Goal: Complete application form

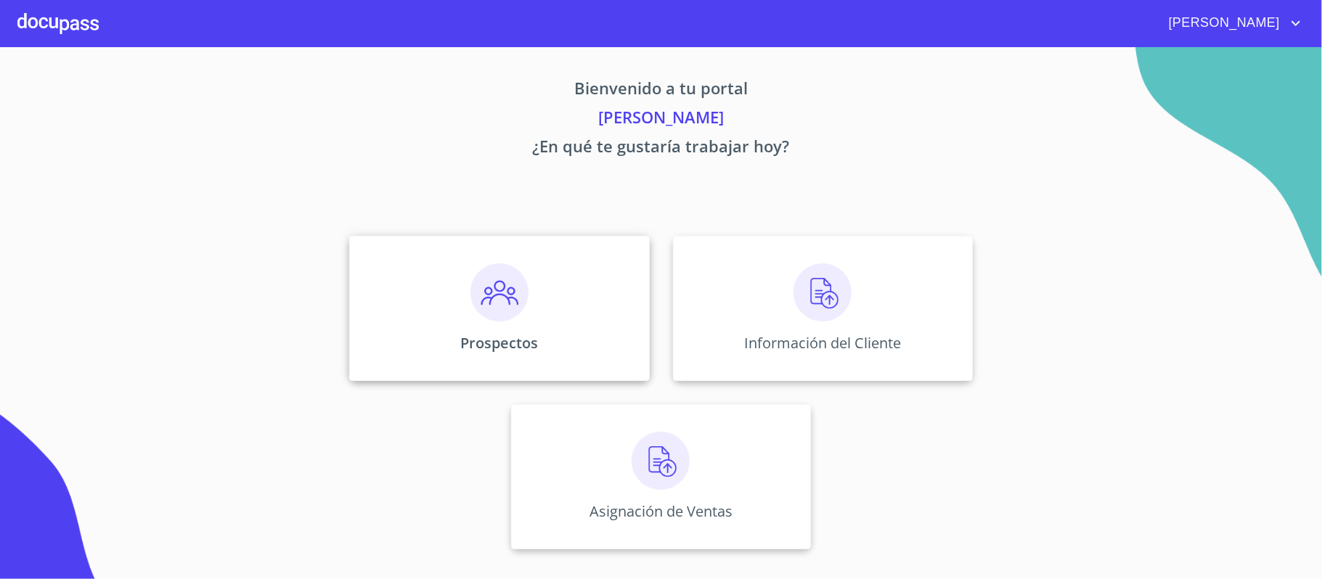
click at [495, 299] on img at bounding box center [500, 293] width 58 height 58
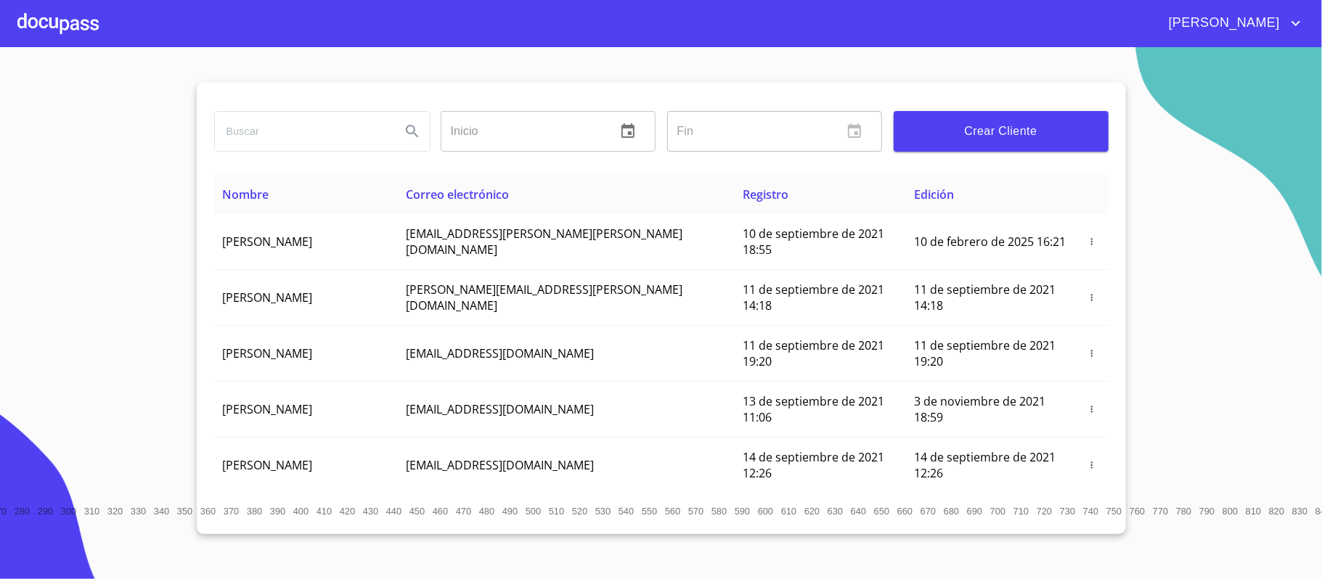
click at [51, 22] on div at bounding box center [57, 23] width 81 height 46
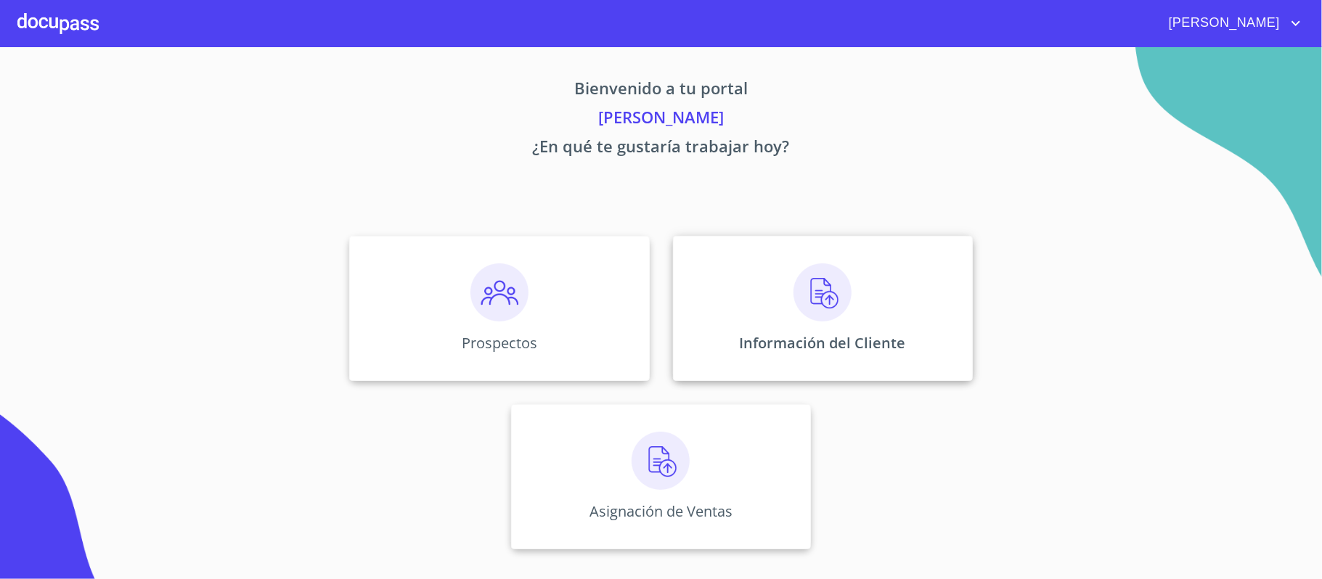
click at [771, 283] on div "Información del Cliente" at bounding box center [823, 308] width 300 height 145
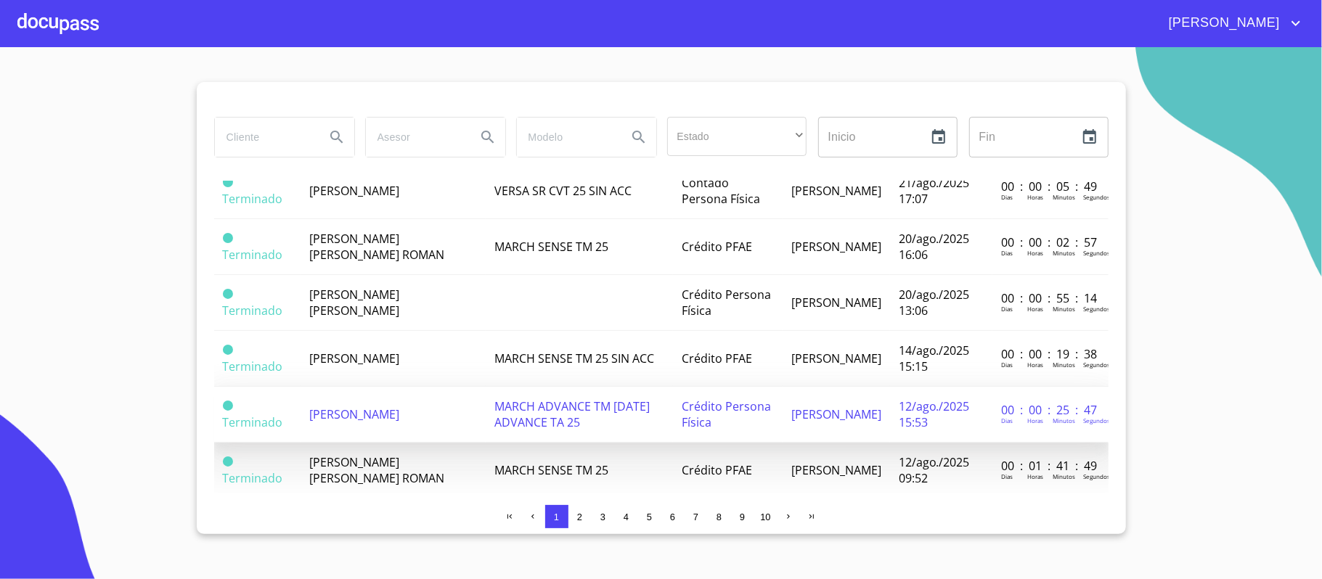
scroll to position [1192, 0]
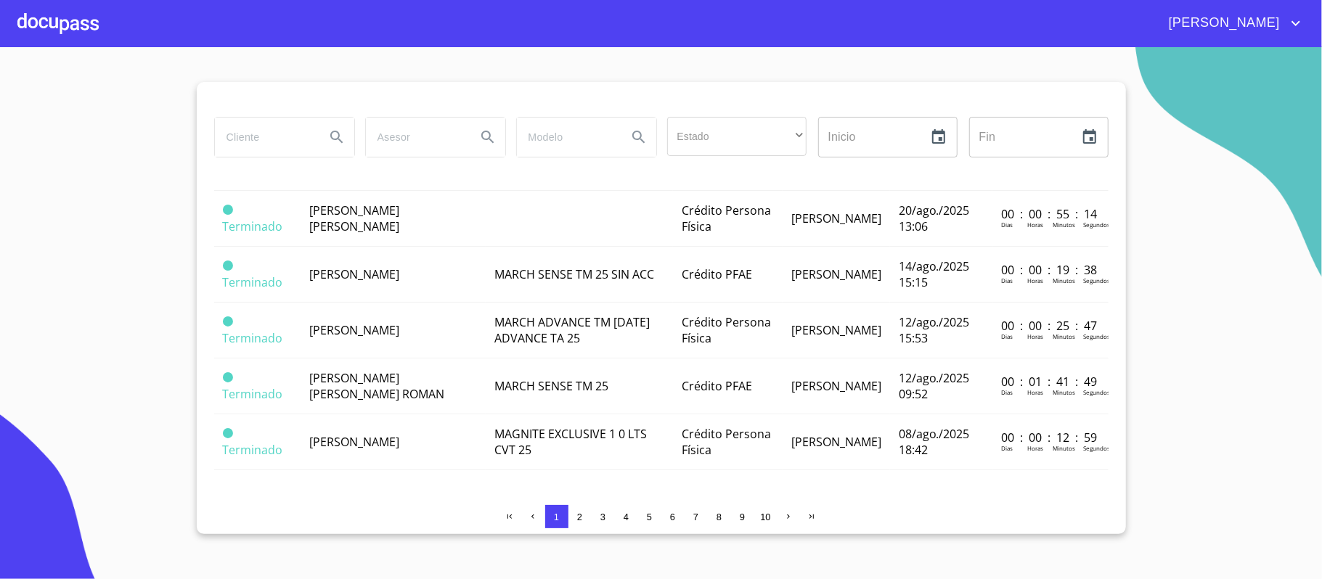
click at [581, 517] on span "2" at bounding box center [579, 517] width 5 height 11
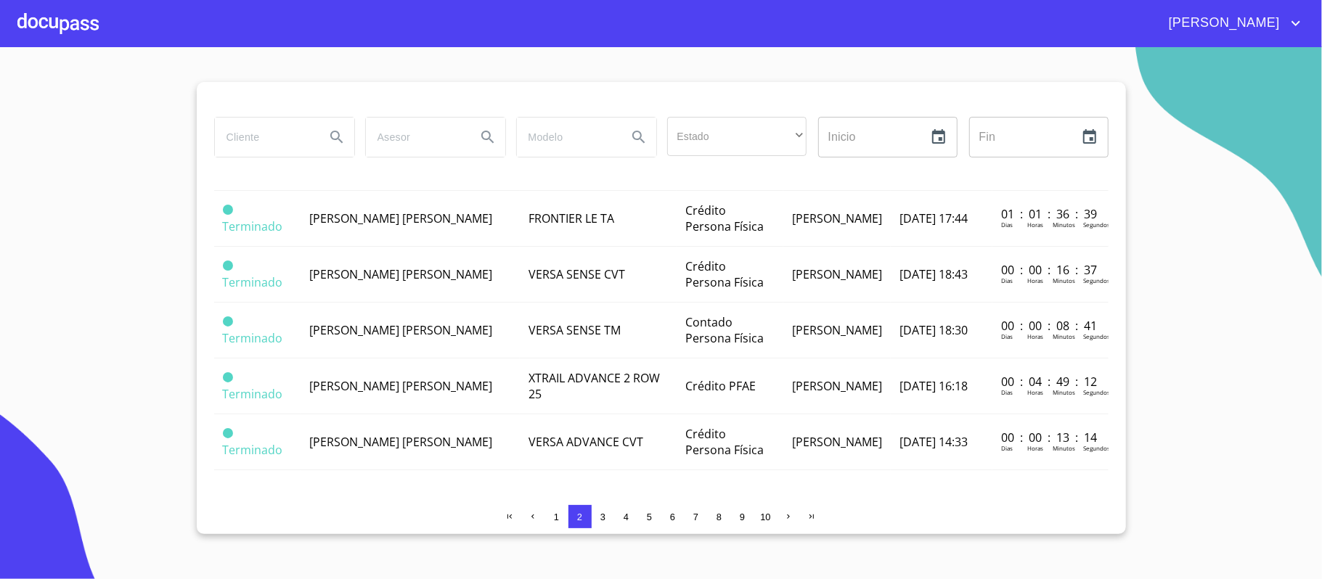
click at [33, 20] on div at bounding box center [57, 23] width 81 height 46
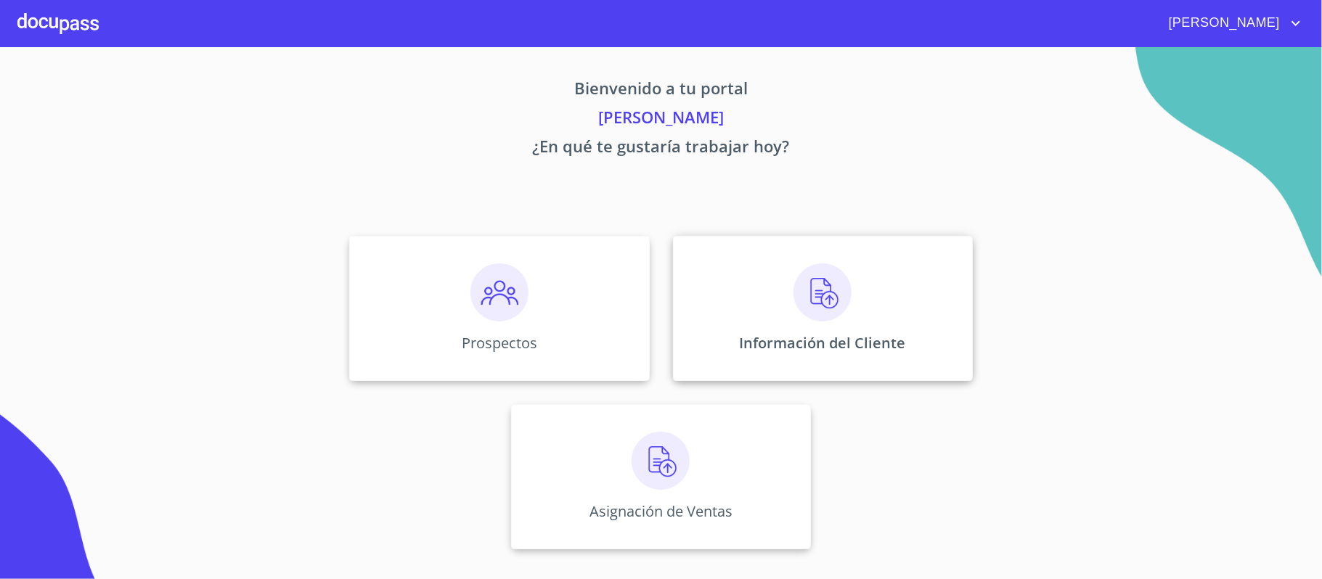
click at [800, 300] on img at bounding box center [823, 293] width 58 height 58
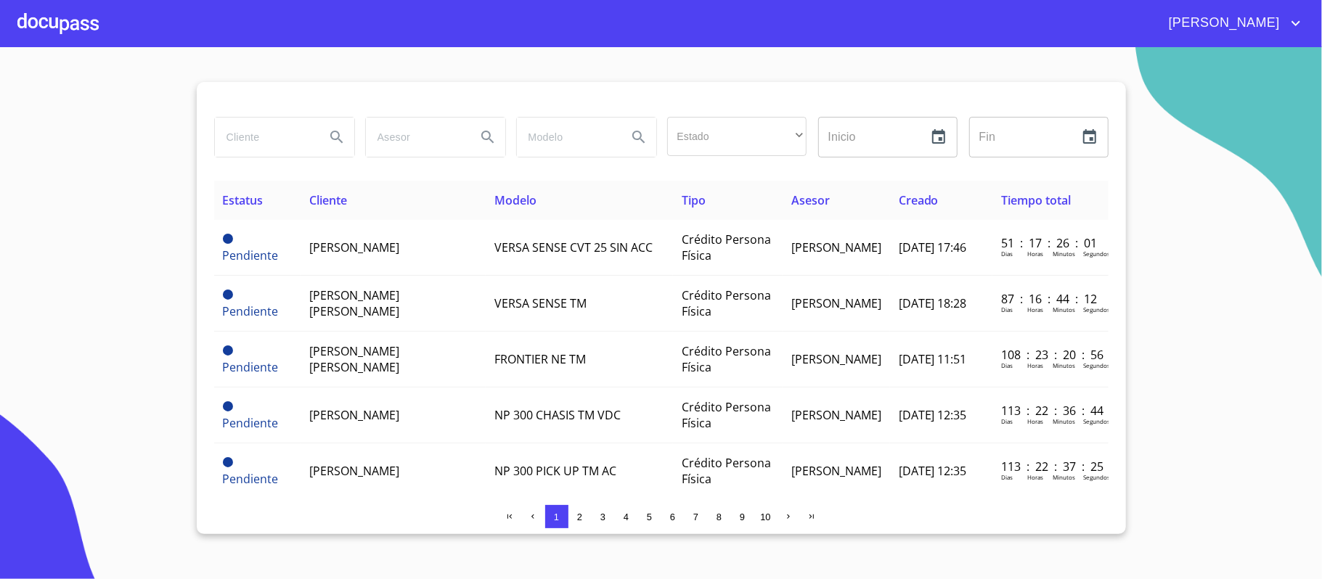
click at [266, 141] on input "search" at bounding box center [264, 137] width 99 height 39
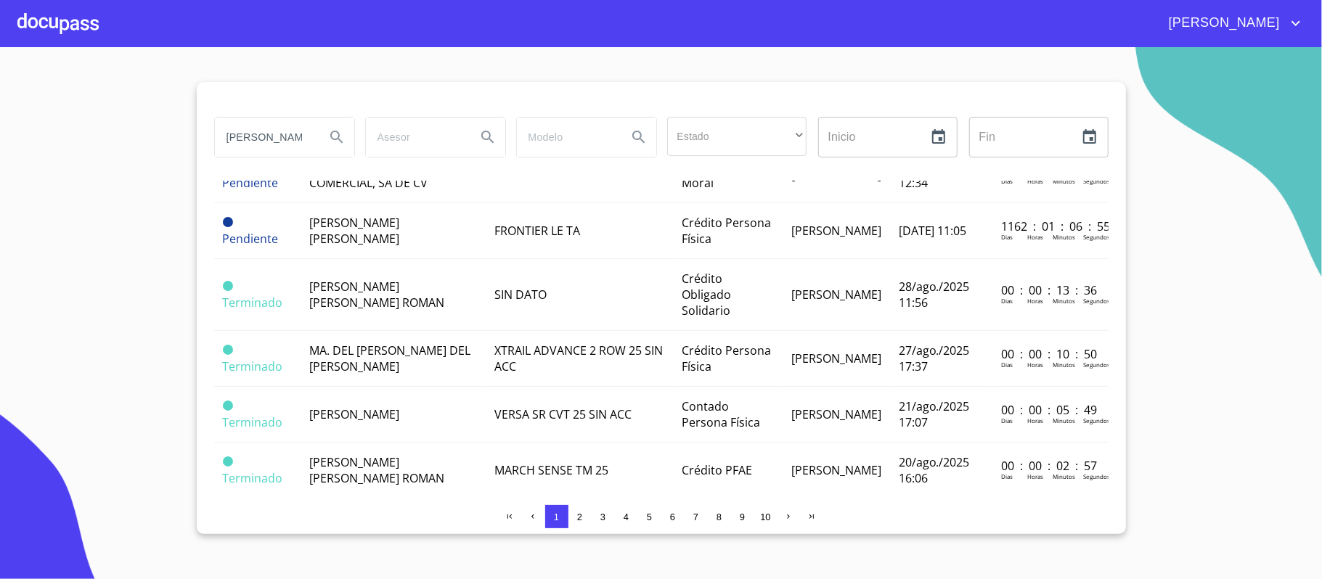
scroll to position [0, 1]
type input "[PERSON_NAME] [PERSON_NAME]"
click at [334, 128] on button "Search" at bounding box center [337, 137] width 35 height 35
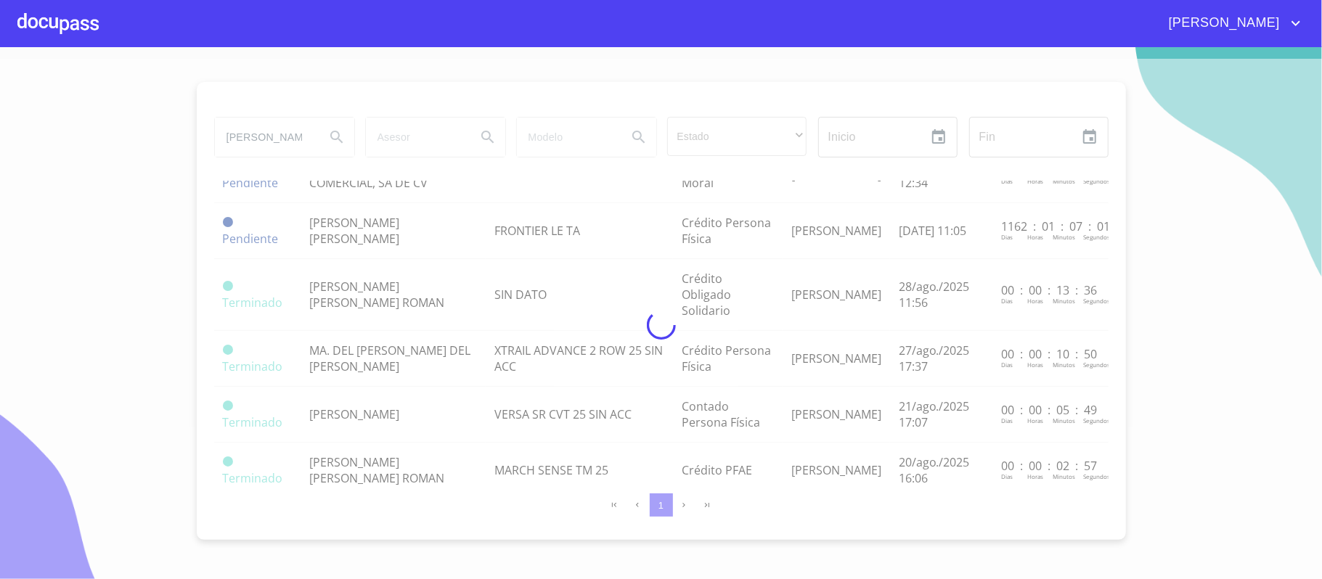
scroll to position [0, 0]
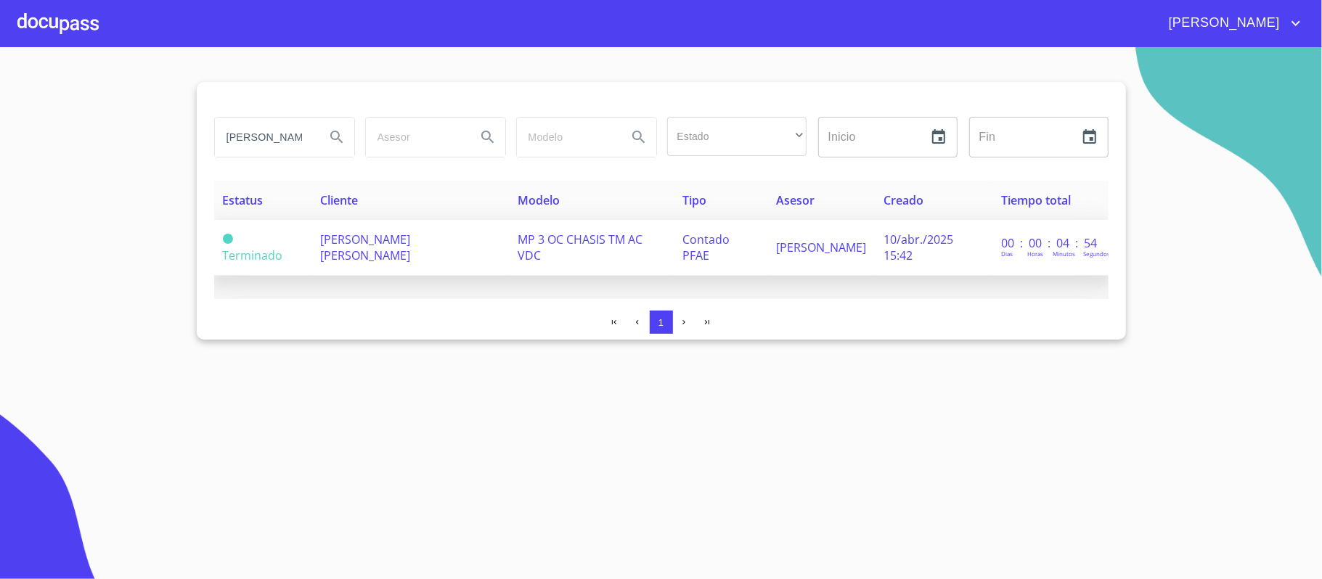
click at [369, 244] on span "[PERSON_NAME] [PERSON_NAME]" at bounding box center [366, 248] width 90 height 32
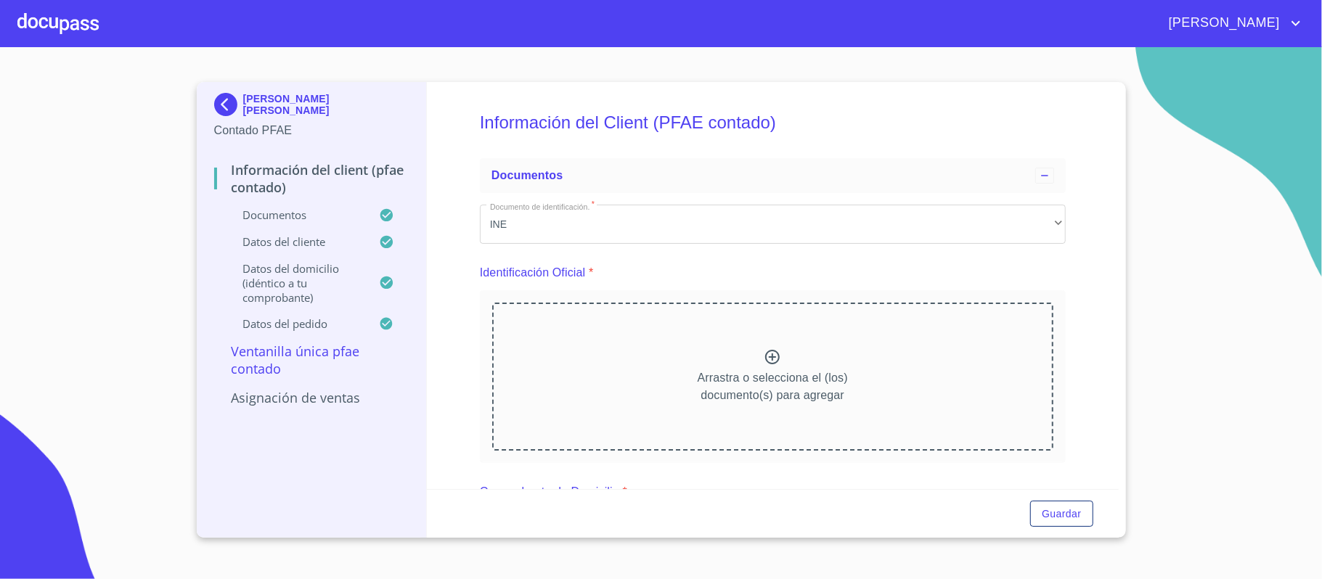
click at [1070, 314] on div "Información del Client (PFAE contado) Documentos Documento de identificación.  …" at bounding box center [773, 285] width 692 height 407
click at [1075, 315] on div "Información del Client (PFAE contado) Documentos Documento de identificación.  …" at bounding box center [773, 285] width 692 height 407
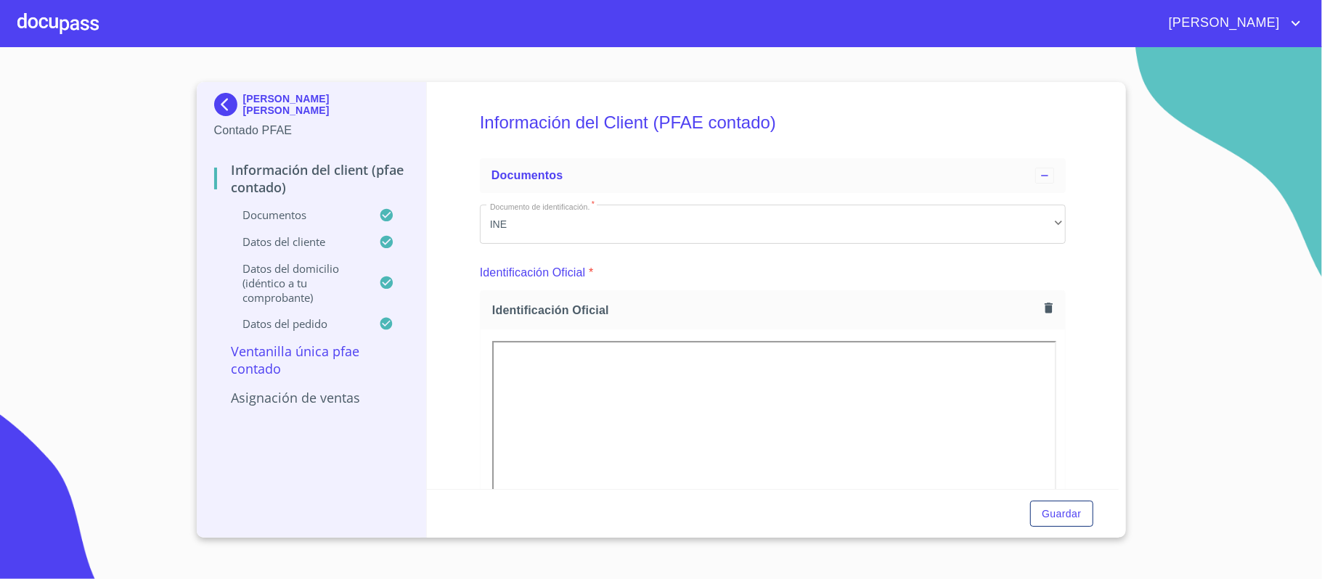
click at [1073, 321] on div "Información del Client (PFAE contado) Documentos Documento de identificación.  …" at bounding box center [773, 285] width 692 height 407
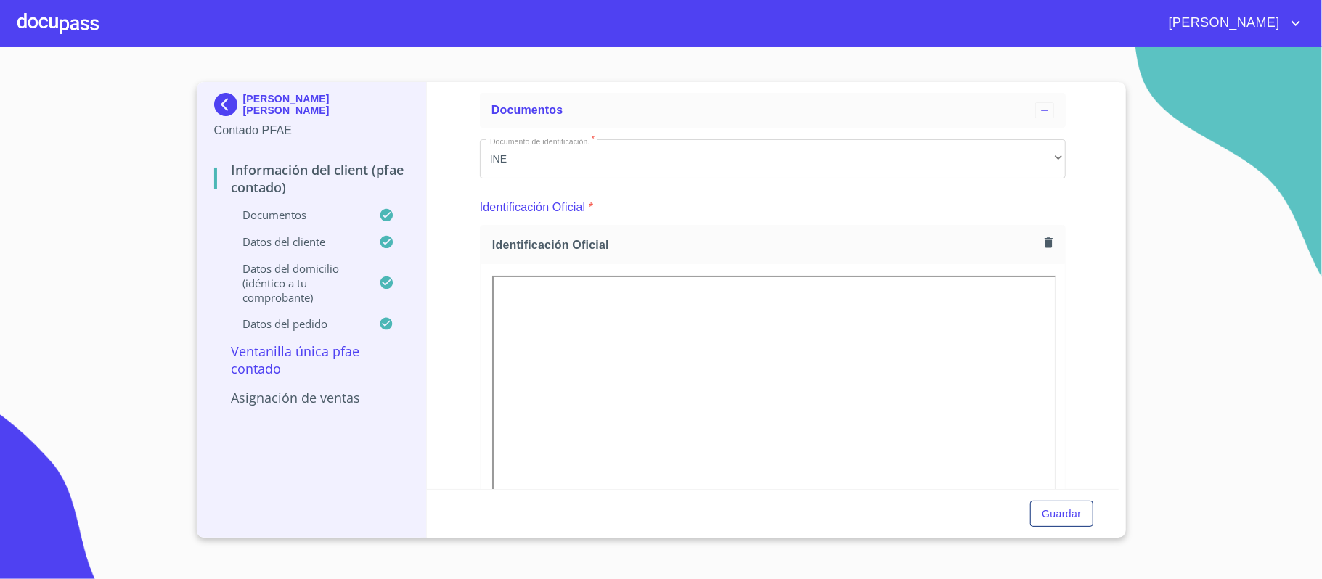
scroll to position [97, 0]
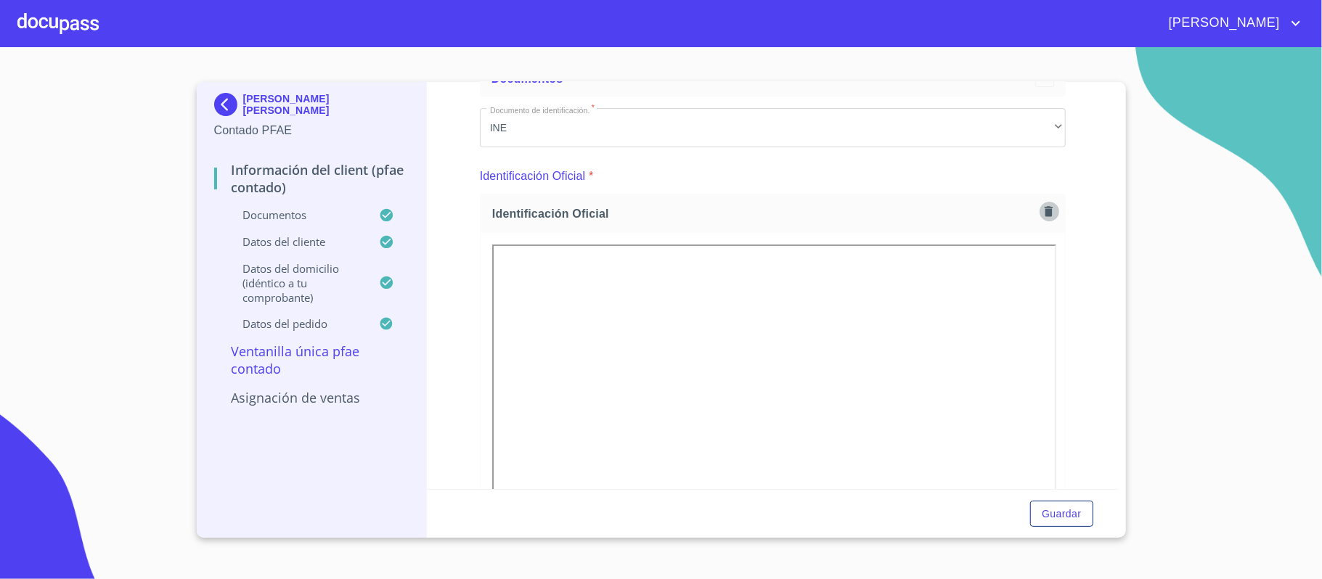
click at [1045, 212] on icon "button" at bounding box center [1049, 211] width 8 height 10
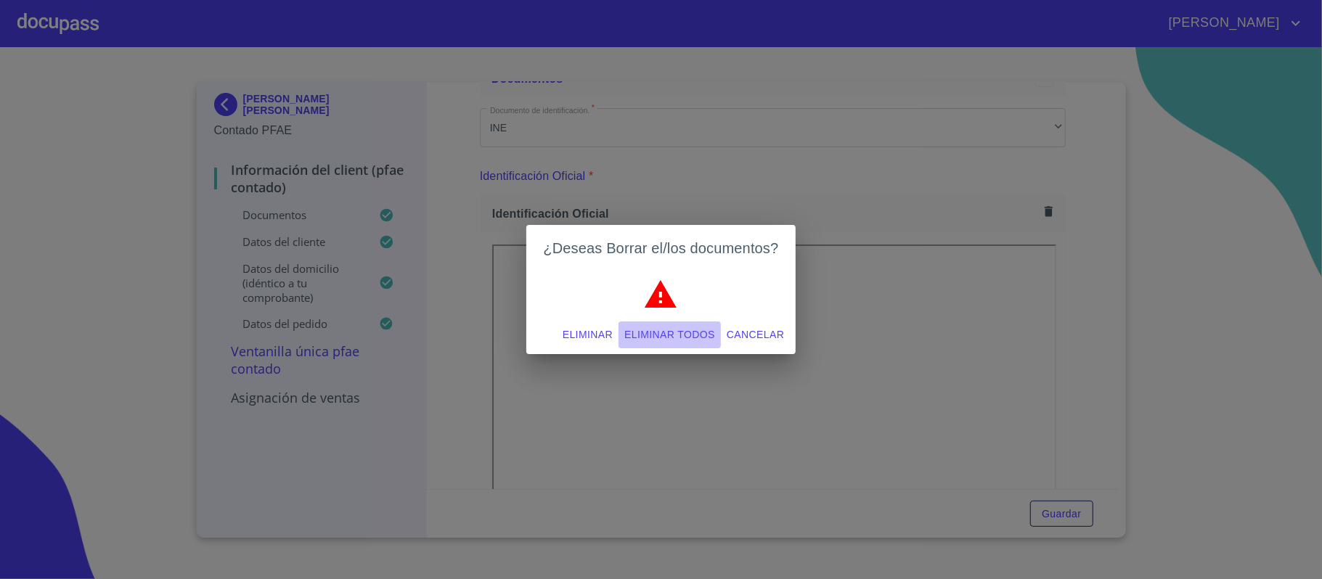
click at [664, 331] on span "Eliminar todos" at bounding box center [670, 335] width 91 height 18
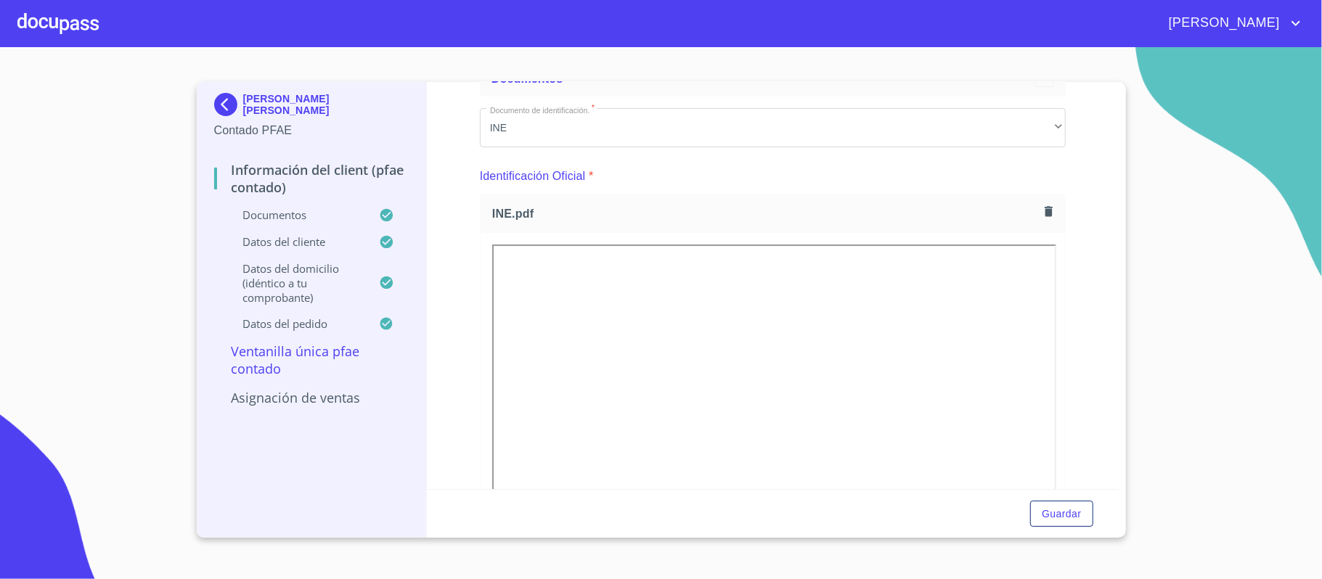
click at [1082, 277] on div "Información del Client (PFAE contado) Documentos Documento de identificación.  …" at bounding box center [773, 285] width 692 height 407
click at [1045, 164] on icon "button" at bounding box center [1049, 168] width 8 height 10
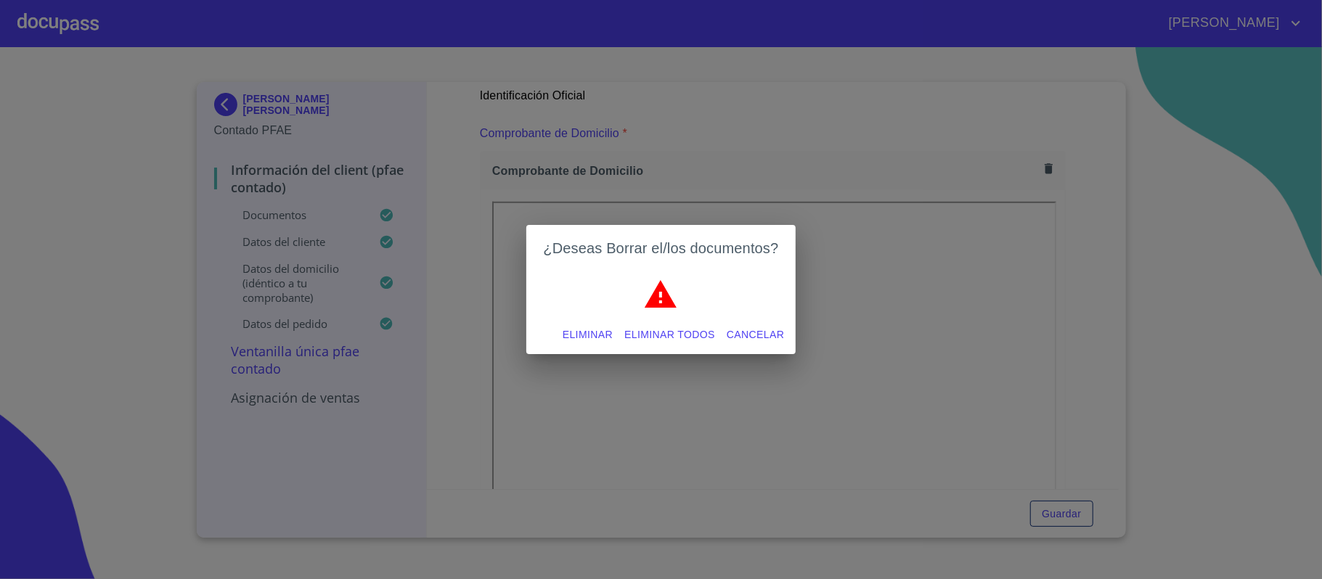
click at [674, 333] on span "Eliminar todos" at bounding box center [670, 335] width 91 height 18
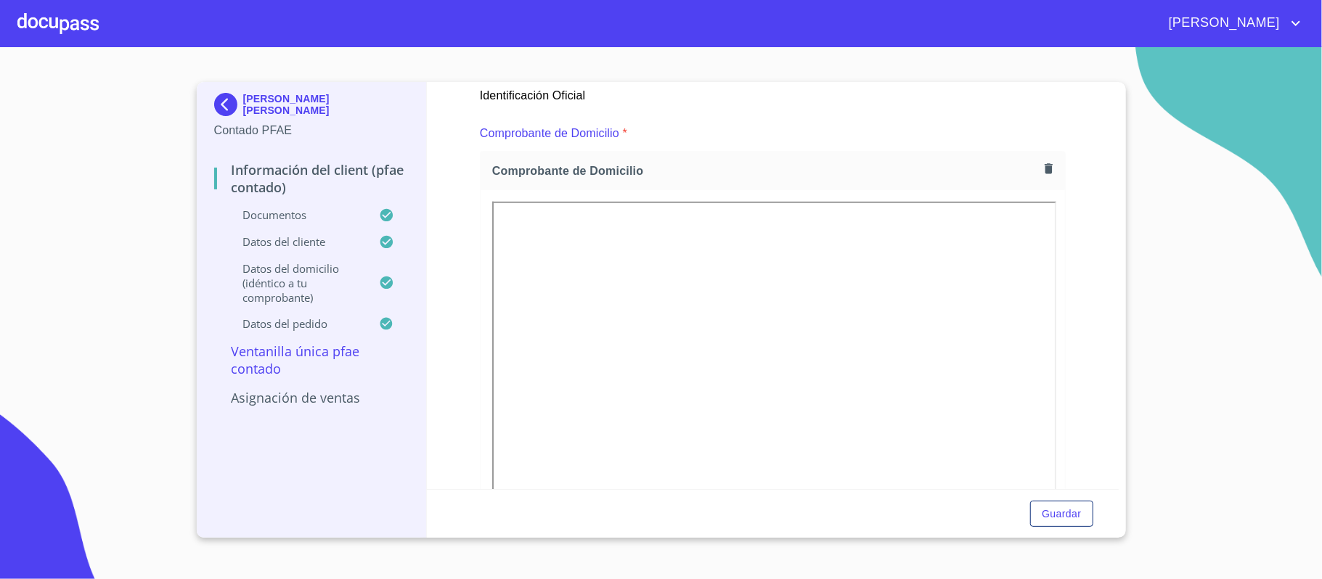
click at [1057, 320] on div "Información del Client (PFAE contado) Documentos Documento de identificación.  …" at bounding box center [773, 285] width 692 height 407
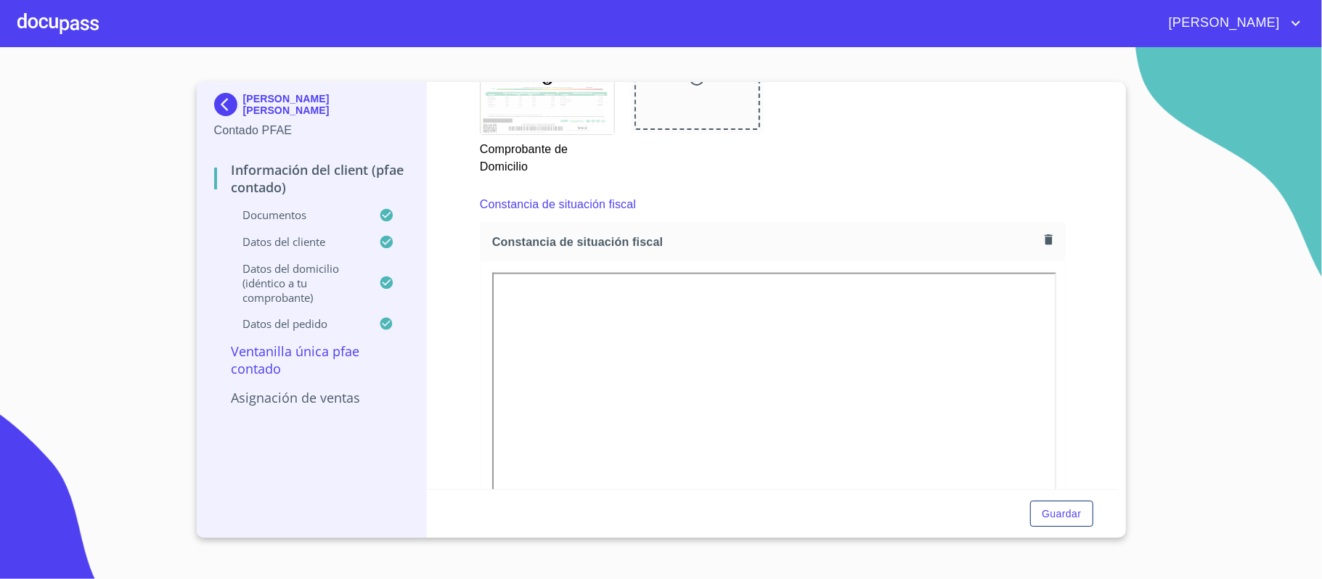
scroll to position [1452, 0]
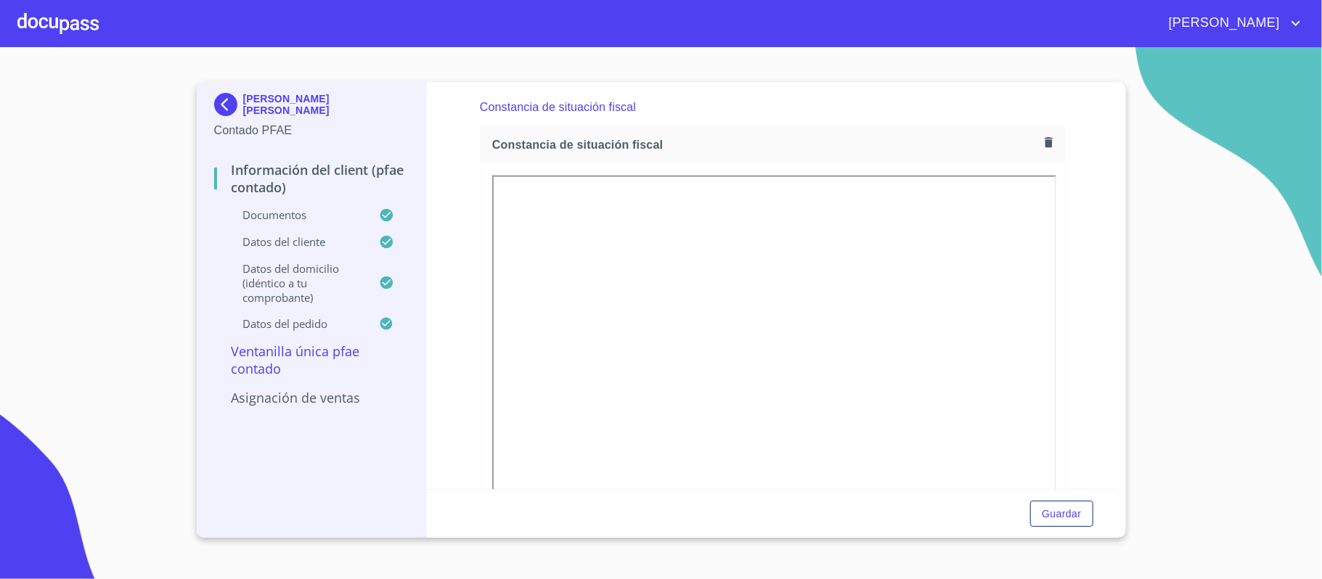
click at [1045, 147] on icon "button" at bounding box center [1049, 142] width 8 height 10
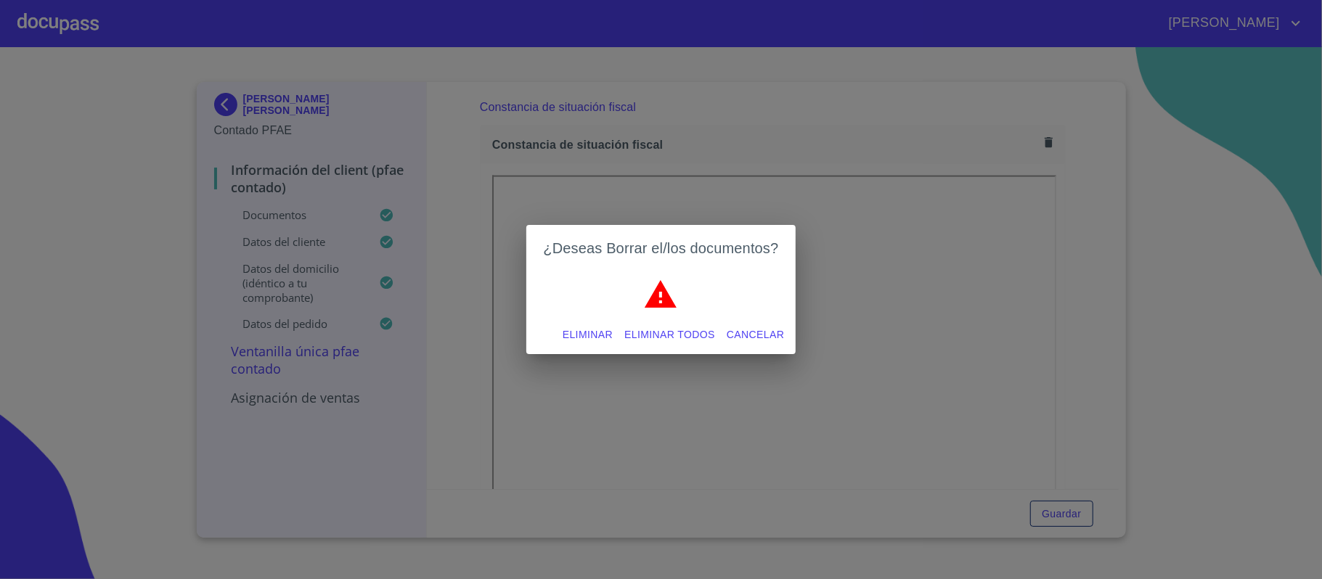
click at [675, 332] on span "Eliminar todos" at bounding box center [670, 335] width 91 height 18
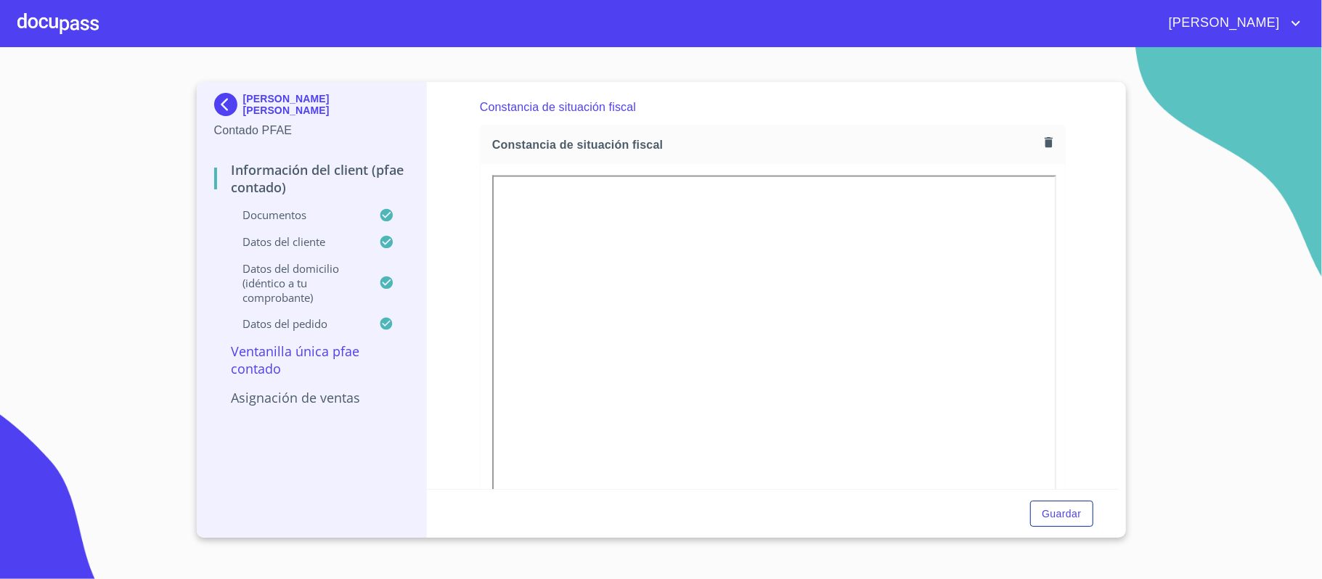
click at [1081, 267] on div "Información del Client (PFAE contado) Documentos Documento de identificación.  …" at bounding box center [773, 285] width 692 height 407
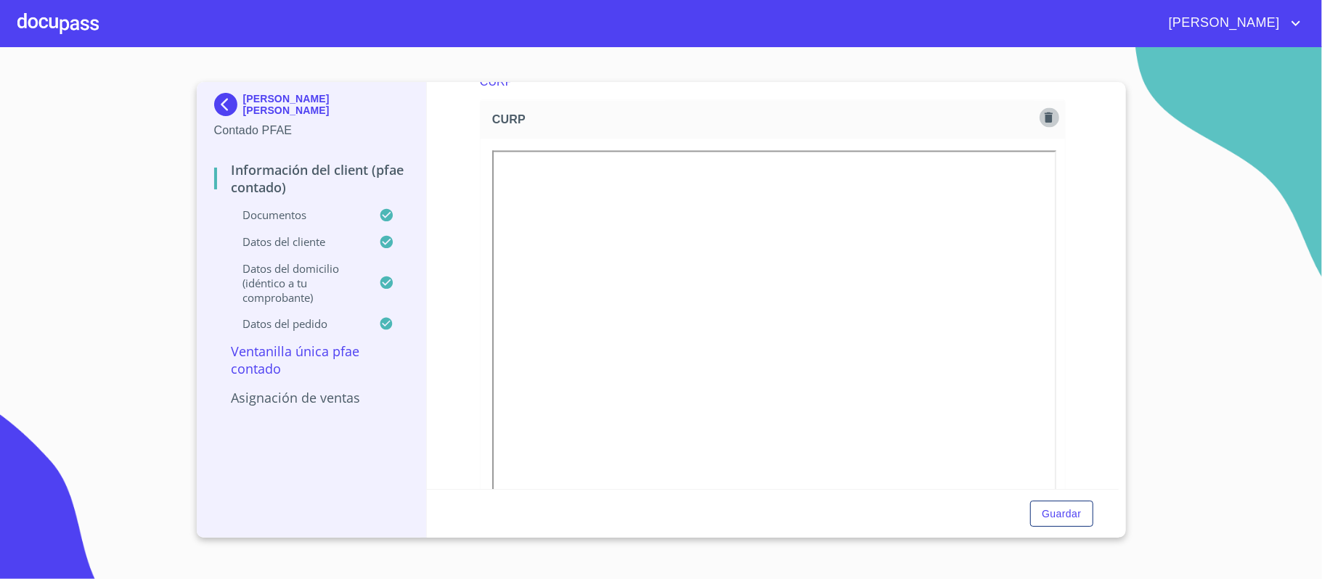
click at [1045, 118] on icon "button" at bounding box center [1049, 117] width 8 height 10
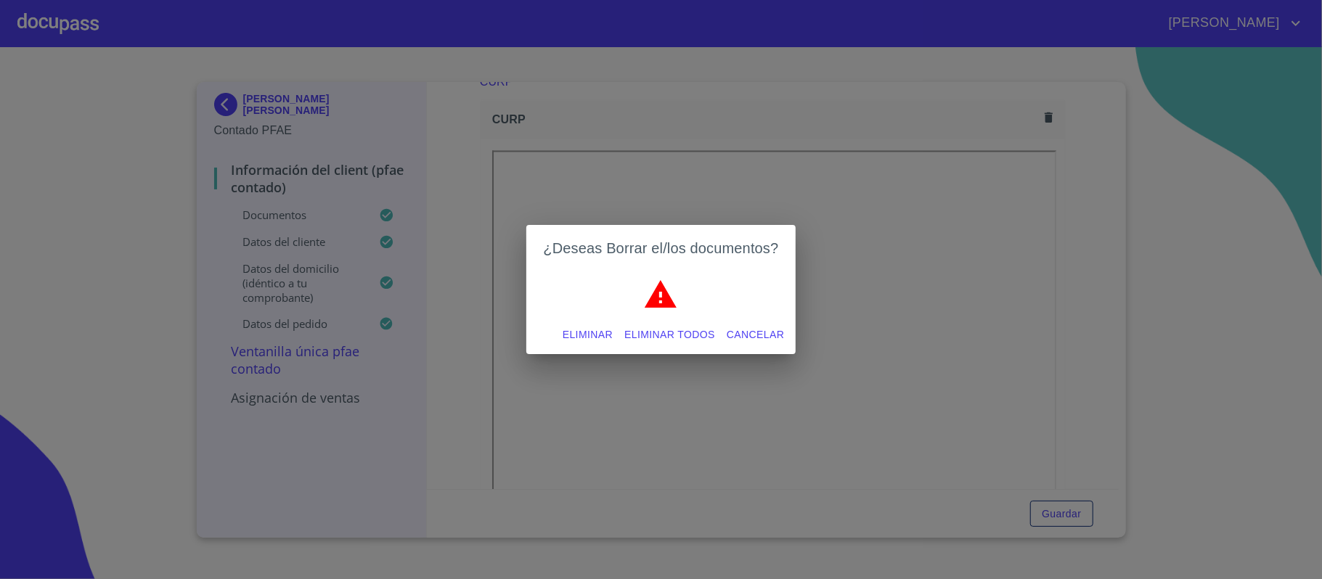
click at [662, 335] on span "Eliminar todos" at bounding box center [670, 335] width 91 height 18
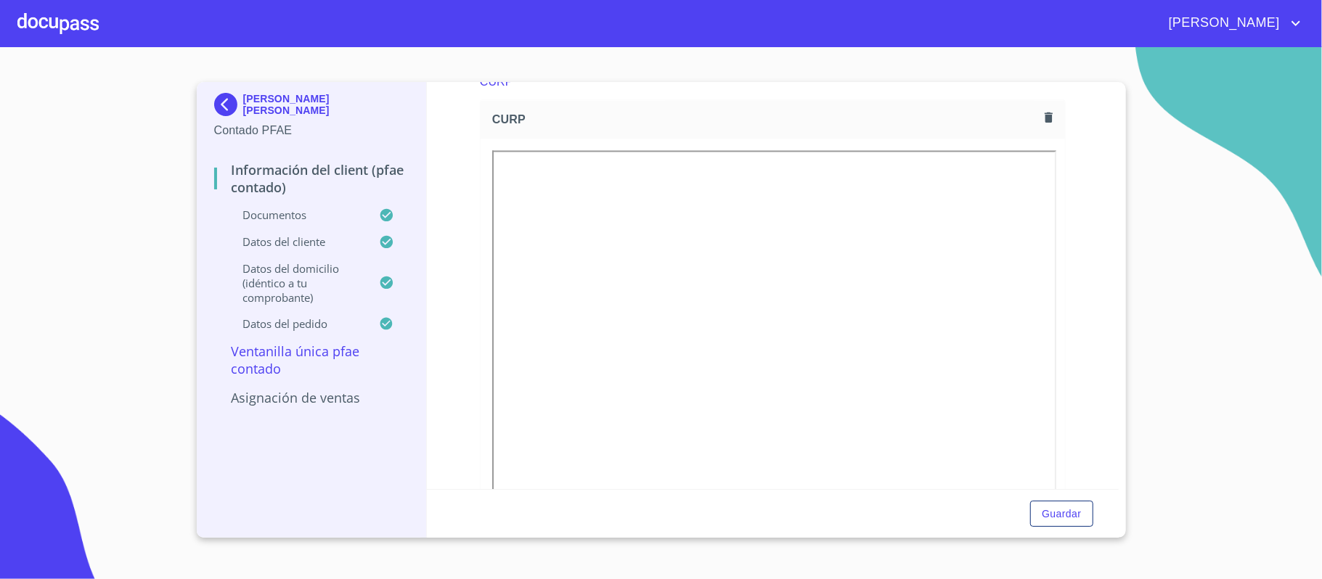
click at [1070, 261] on div "Información del Client (PFAE contado) Documentos Documento de identificación.  …" at bounding box center [773, 285] width 692 height 407
click at [1059, 516] on span "Guardar" at bounding box center [1061, 514] width 39 height 18
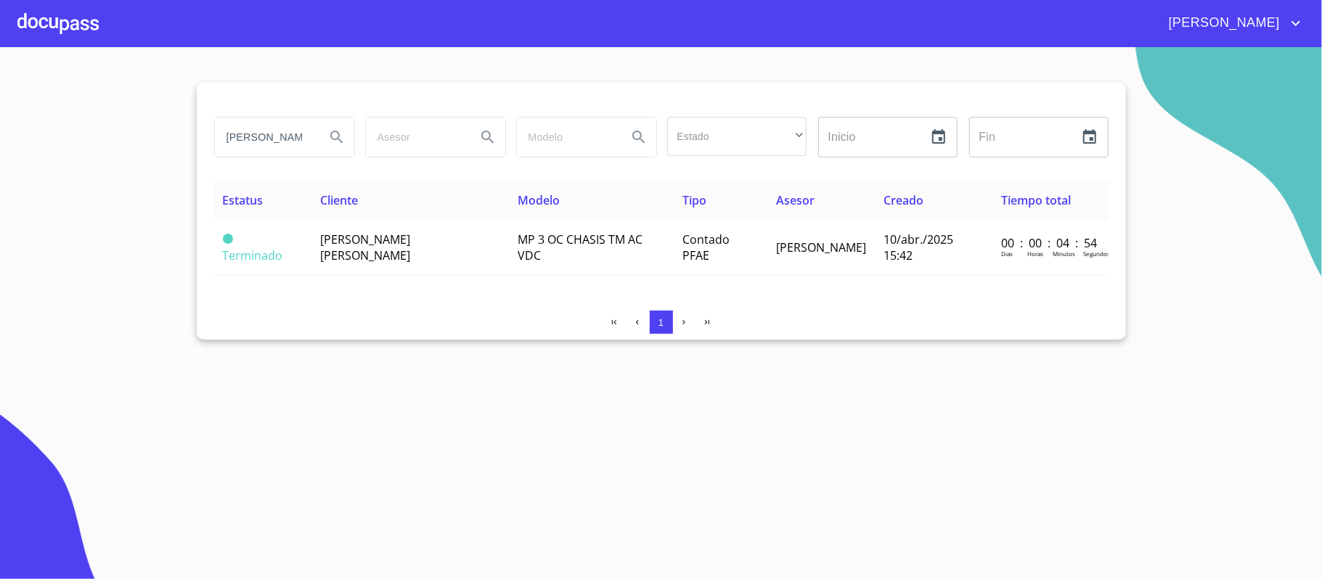
click at [36, 17] on div at bounding box center [57, 23] width 81 height 46
